Goal: Task Accomplishment & Management: Manage account settings

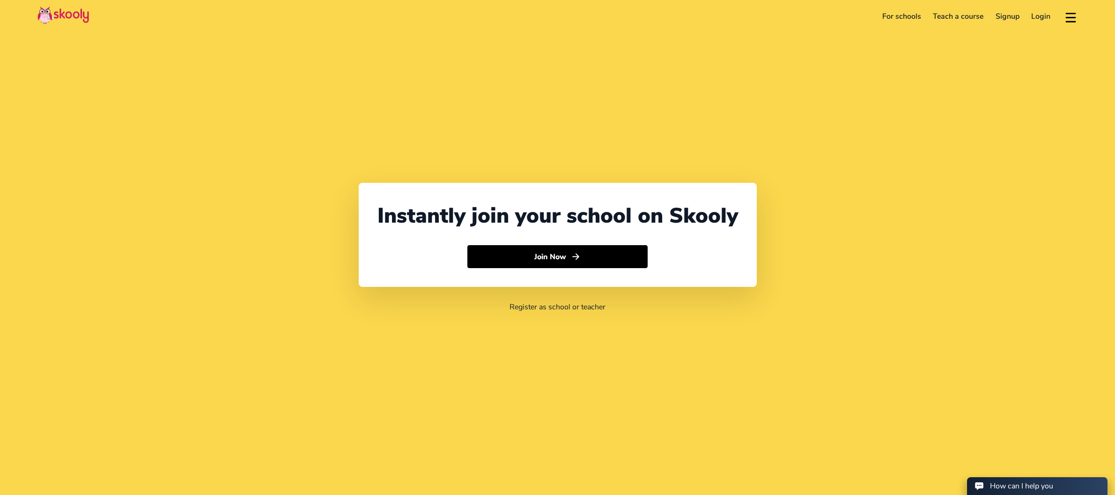
select select "65"
select select "[GEOGRAPHIC_DATA]"
select select "[GEOGRAPHIC_DATA]/[GEOGRAPHIC_DATA]"
click at [1042, 18] on link "Login" at bounding box center [1041, 16] width 31 height 15
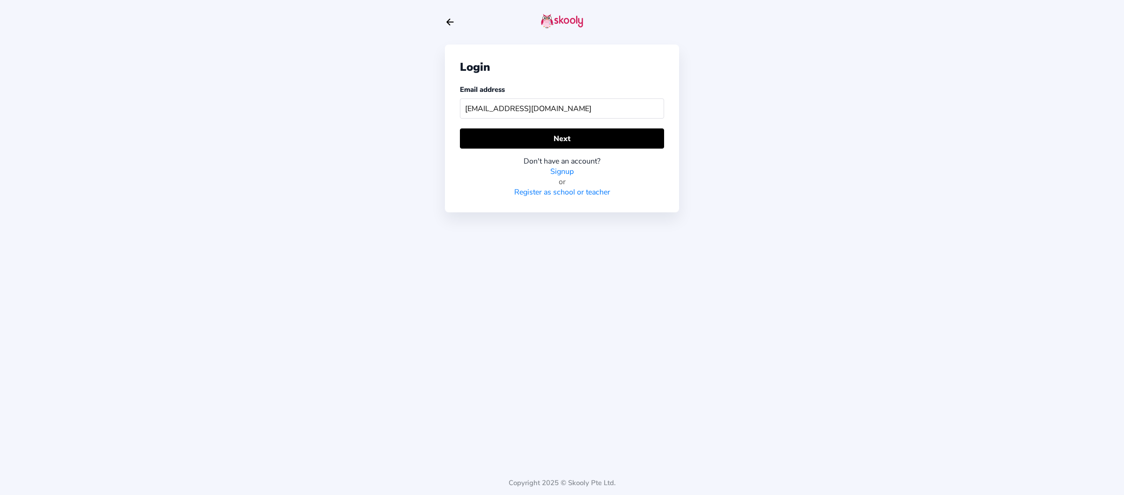
type input "nusaybahhusayn@gmail.com"
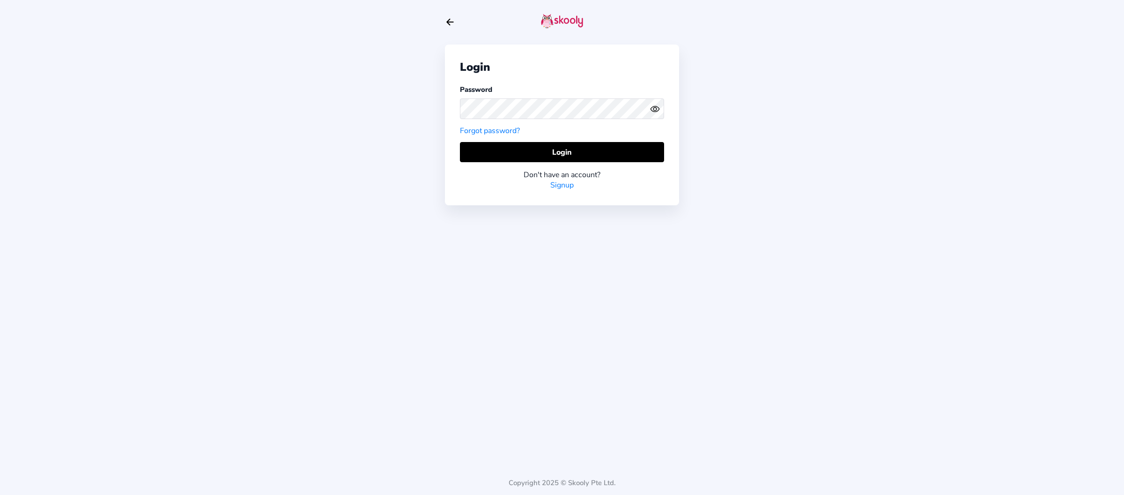
click at [660, 108] on button at bounding box center [657, 109] width 14 height 10
click at [531, 153] on button "Login" at bounding box center [562, 152] width 204 height 20
click at [450, 105] on div "Login Password Forgot password? Login Don't have an account? Signup" at bounding box center [562, 124] width 234 height 161
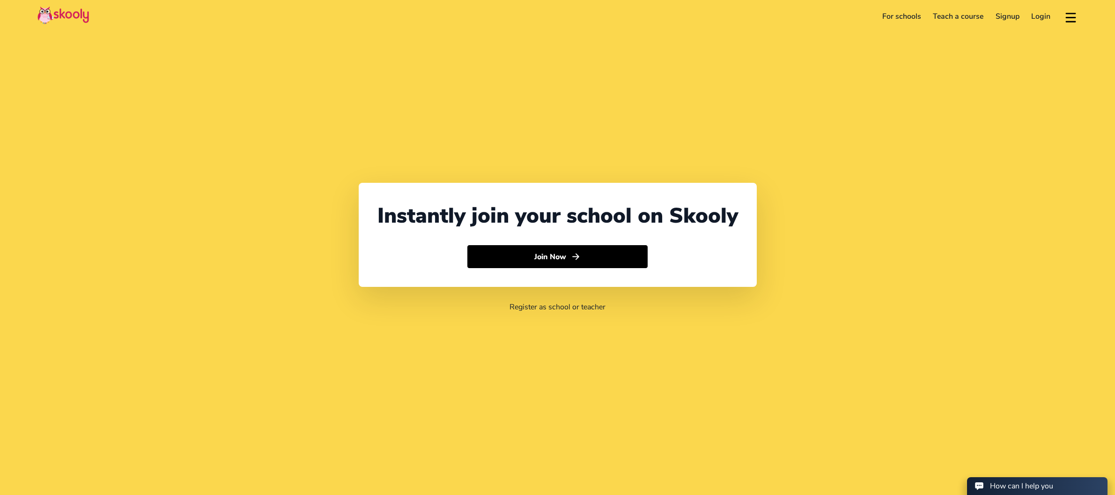
select select "65"
select select "[GEOGRAPHIC_DATA]"
select select "[GEOGRAPHIC_DATA]/[GEOGRAPHIC_DATA]"
